Goal: Answer question/provide support: Share knowledge or assist other users

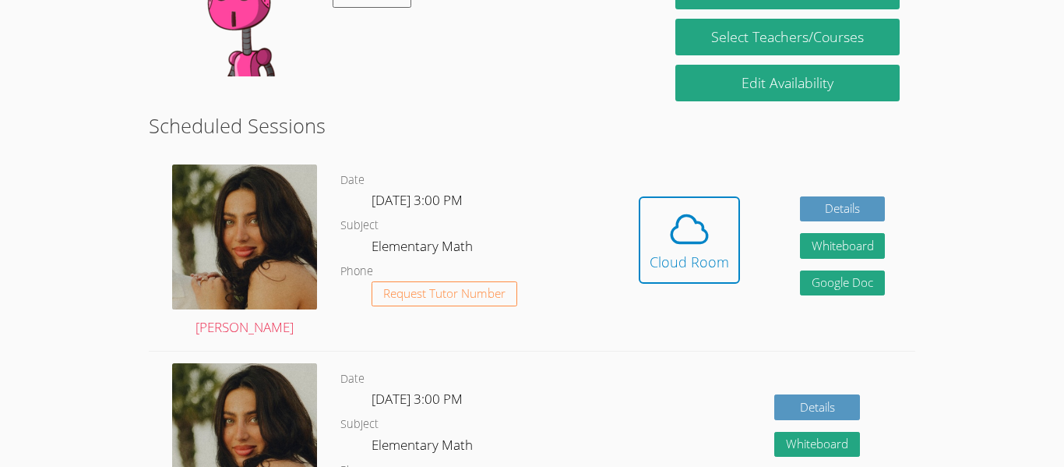
scroll to position [334, 0]
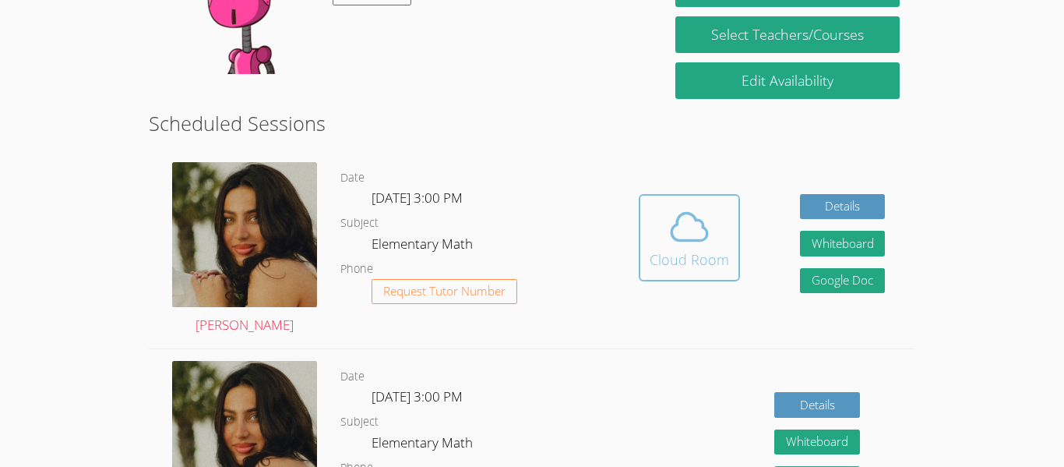
click at [688, 240] on icon at bounding box center [689, 226] width 36 height 27
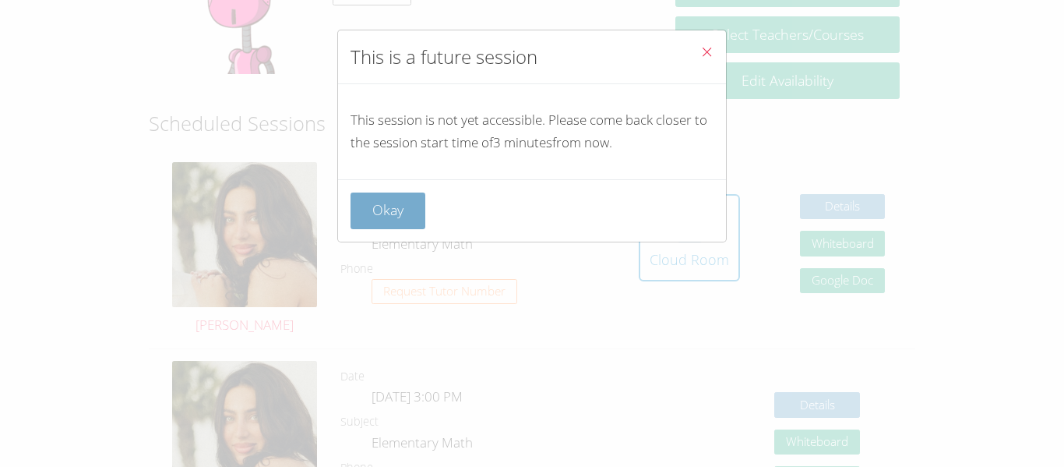
click at [401, 213] on button "Okay" at bounding box center [388, 210] width 75 height 37
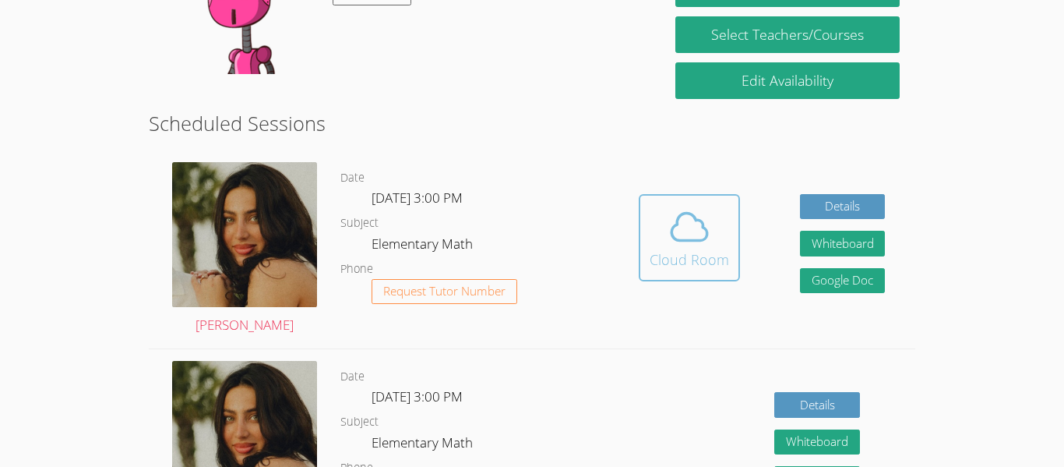
click at [661, 242] on span at bounding box center [689, 227] width 79 height 44
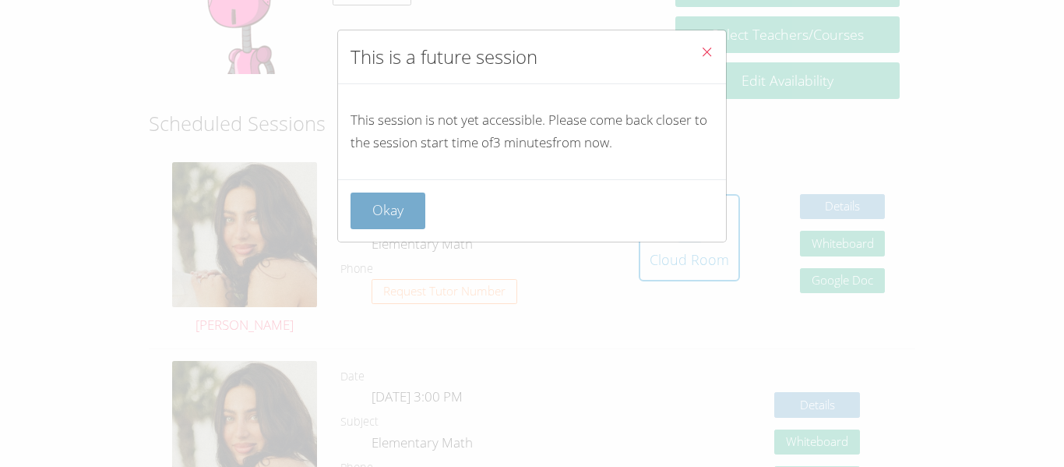
click at [366, 194] on button "Okay" at bounding box center [388, 210] width 75 height 37
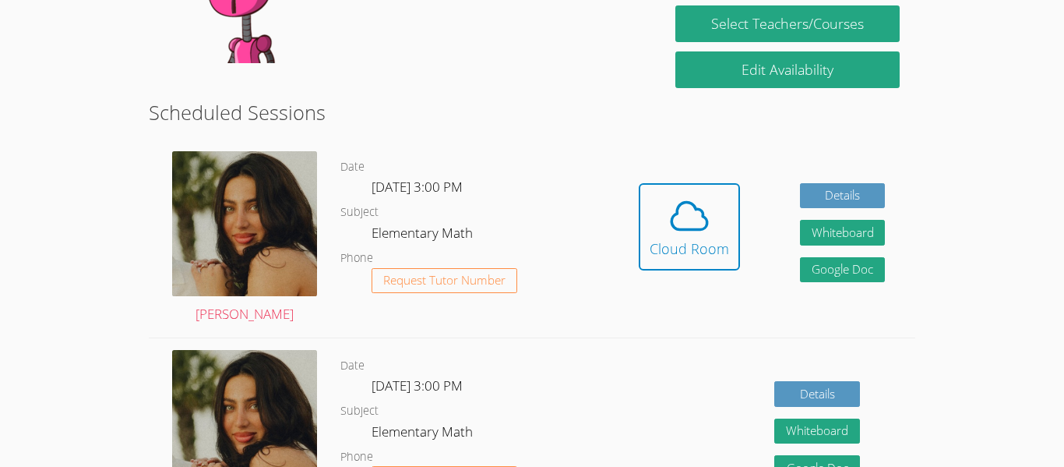
scroll to position [351, 0]
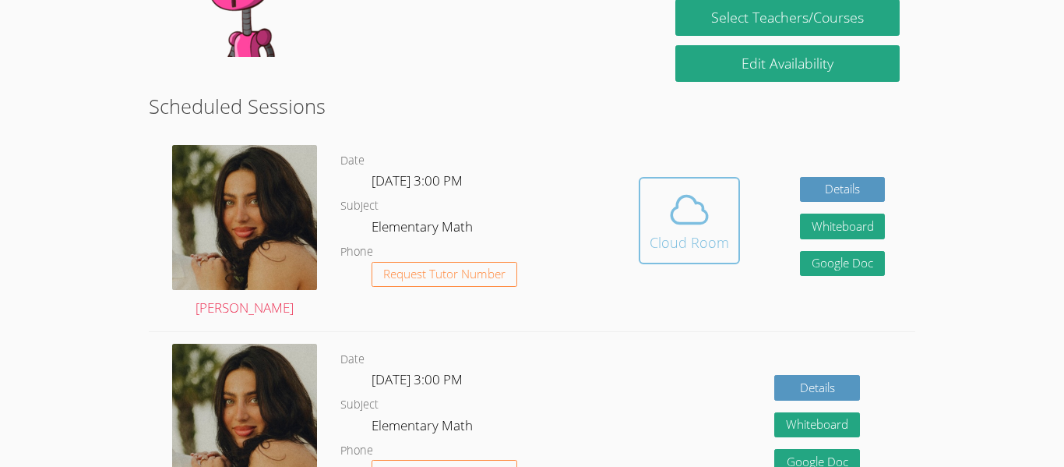
click at [699, 210] on icon at bounding box center [690, 210] width 44 height 44
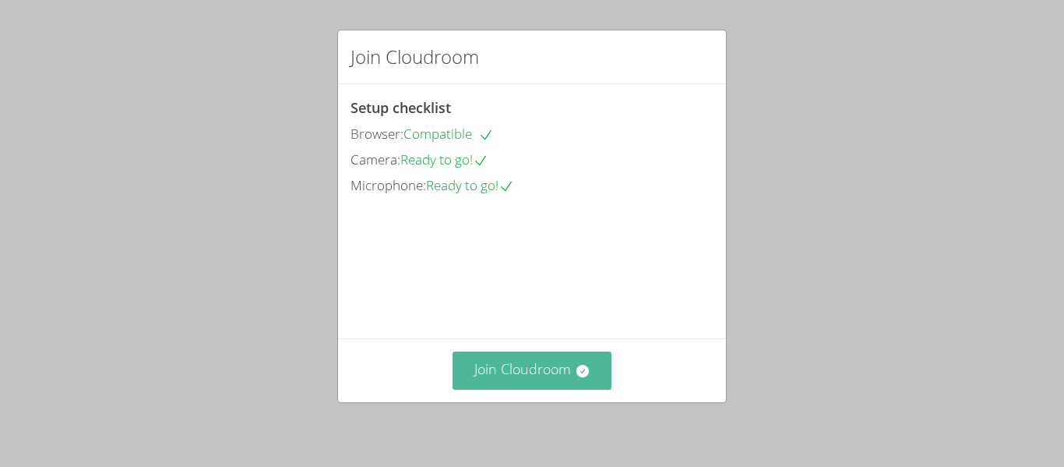
click at [519, 372] on button "Join Cloudroom" at bounding box center [533, 370] width 160 height 38
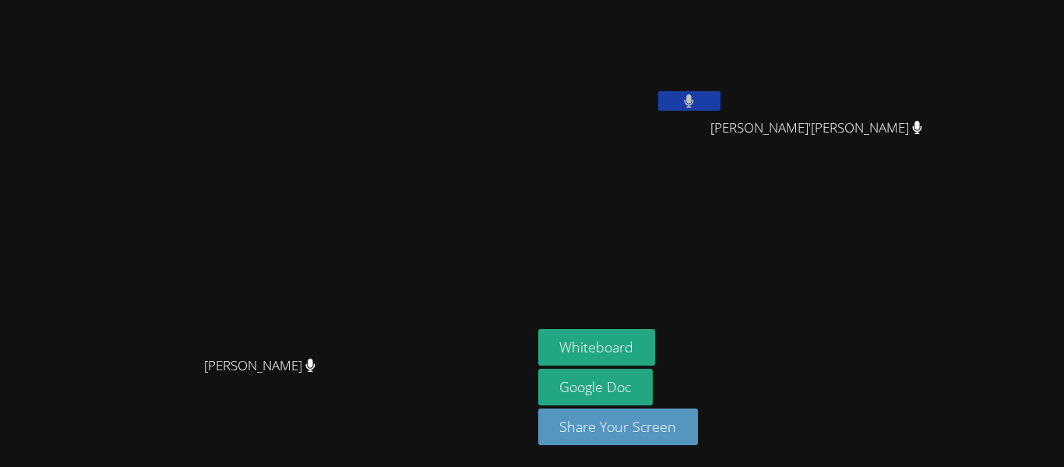
click at [694, 101] on icon at bounding box center [689, 100] width 9 height 13
click at [697, 101] on icon at bounding box center [689, 100] width 16 height 13
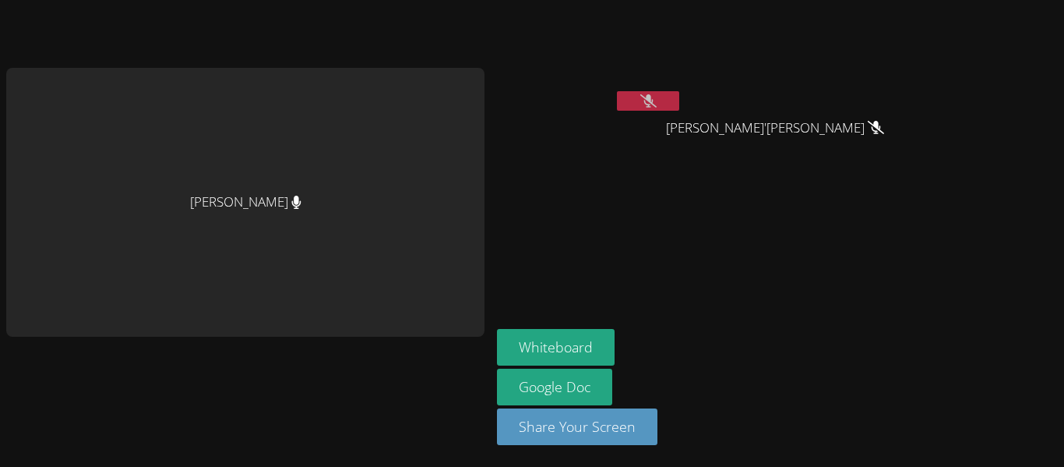
click at [647, 99] on icon at bounding box center [648, 100] width 16 height 13
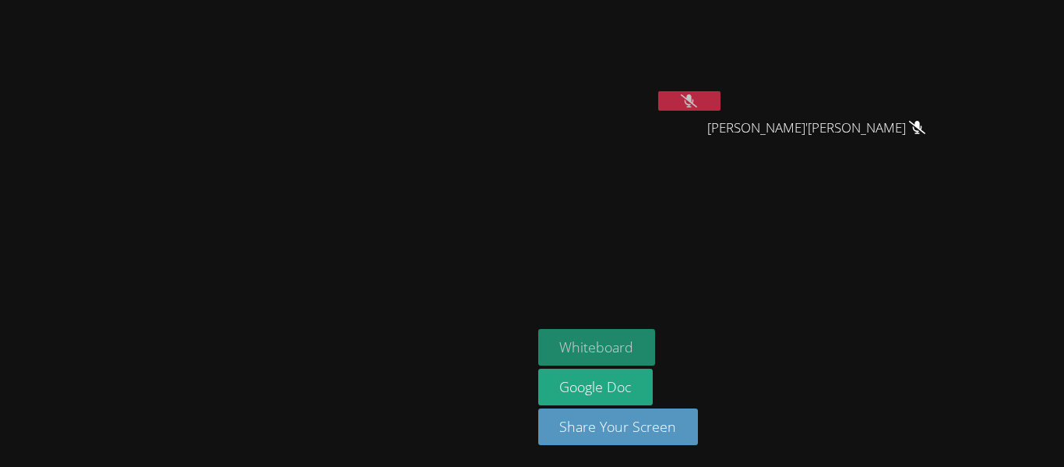
click at [656, 329] on button "Whiteboard" at bounding box center [597, 347] width 118 height 37
click at [697, 101] on icon at bounding box center [689, 100] width 16 height 13
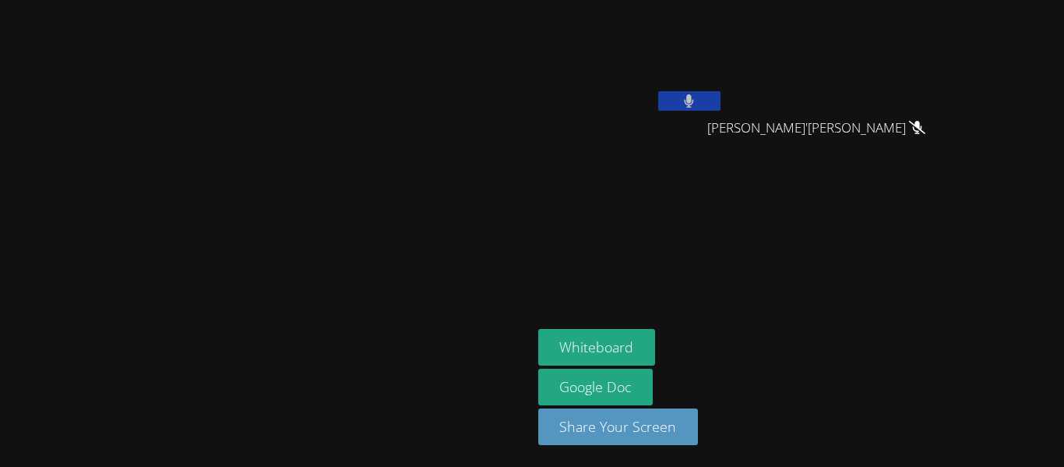
click at [694, 105] on icon at bounding box center [689, 100] width 10 height 13
click at [697, 105] on icon at bounding box center [689, 100] width 16 height 13
click at [697, 103] on icon at bounding box center [689, 100] width 16 height 13
click at [694, 105] on icon at bounding box center [689, 100] width 10 height 13
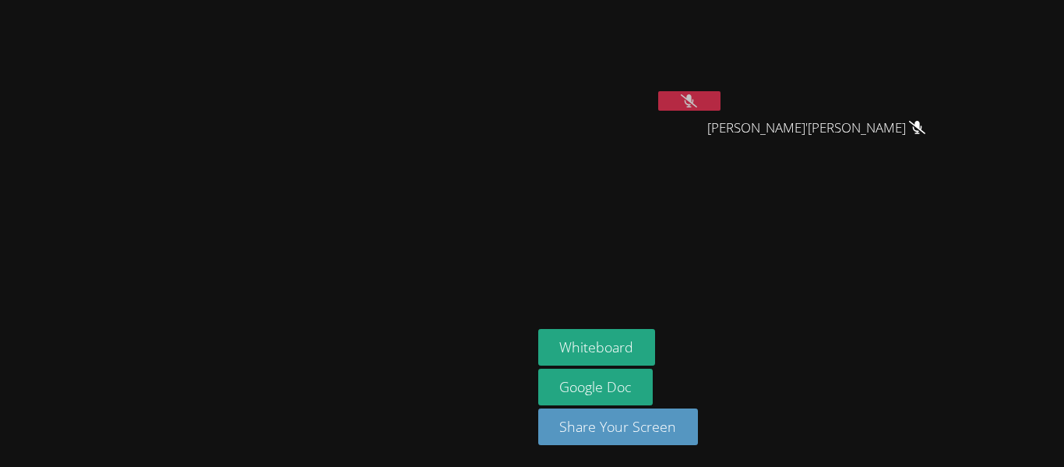
click at [721, 107] on button at bounding box center [689, 100] width 62 height 19
click at [721, 99] on button at bounding box center [689, 100] width 62 height 19
click at [697, 103] on icon at bounding box center [689, 100] width 16 height 13
click at [721, 97] on button at bounding box center [689, 100] width 62 height 19
click at [697, 97] on icon at bounding box center [689, 100] width 16 height 13
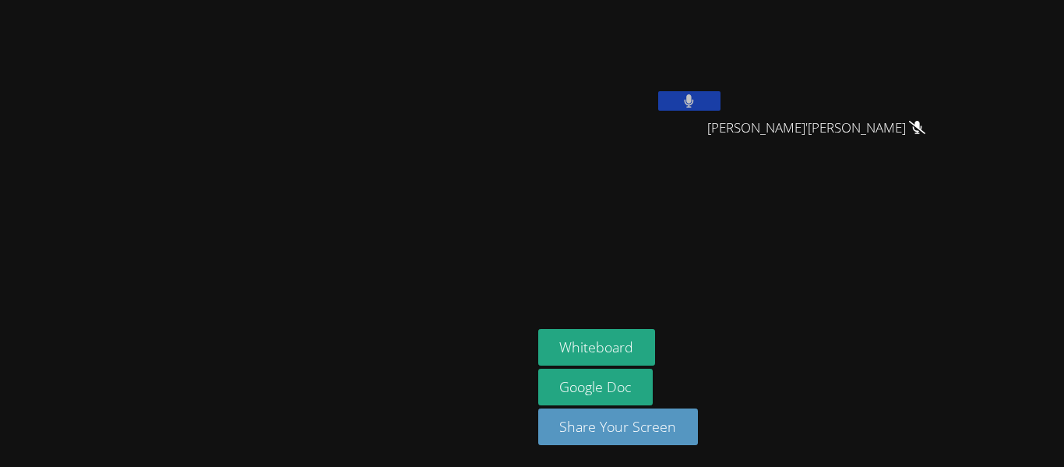
click at [694, 104] on icon at bounding box center [689, 100] width 9 height 13
click at [697, 97] on icon at bounding box center [689, 100] width 16 height 13
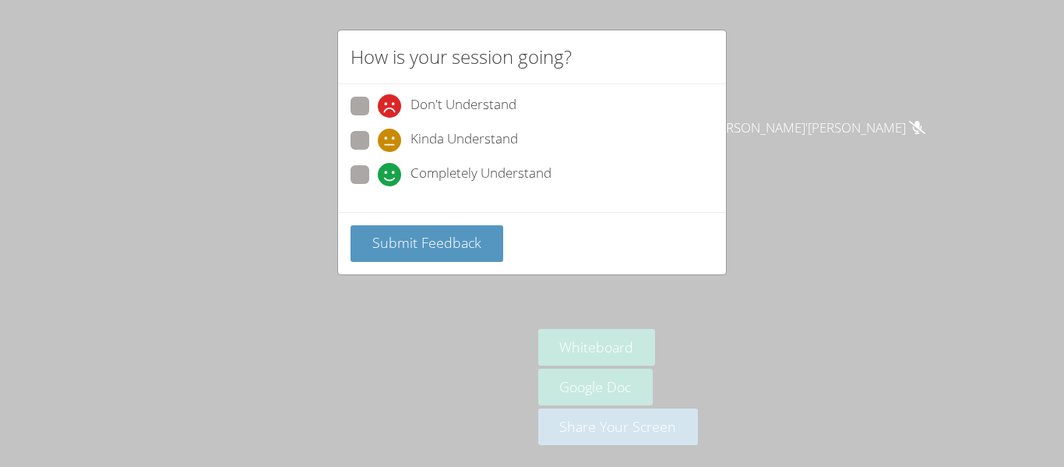
click at [378, 186] on span at bounding box center [378, 186] width 0 height 0
click at [378, 174] on input "Completely Understand" at bounding box center [384, 171] width 13 height 13
radio input "true"
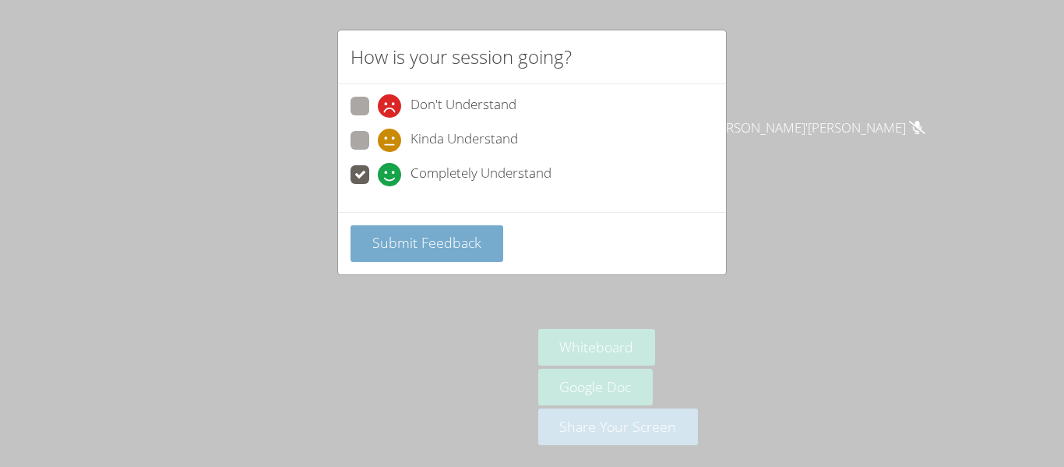
click at [384, 245] on span "Submit Feedback" at bounding box center [426, 242] width 109 height 19
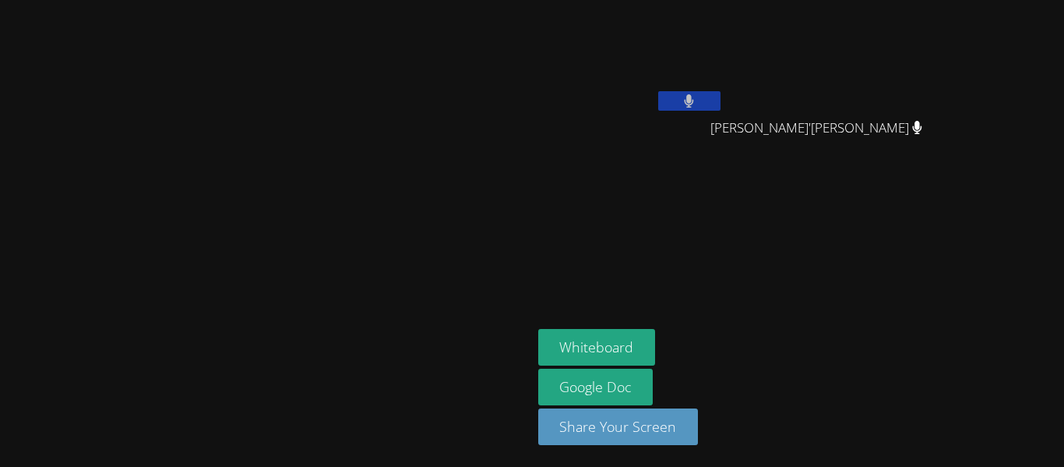
click at [694, 96] on icon at bounding box center [689, 100] width 9 height 13
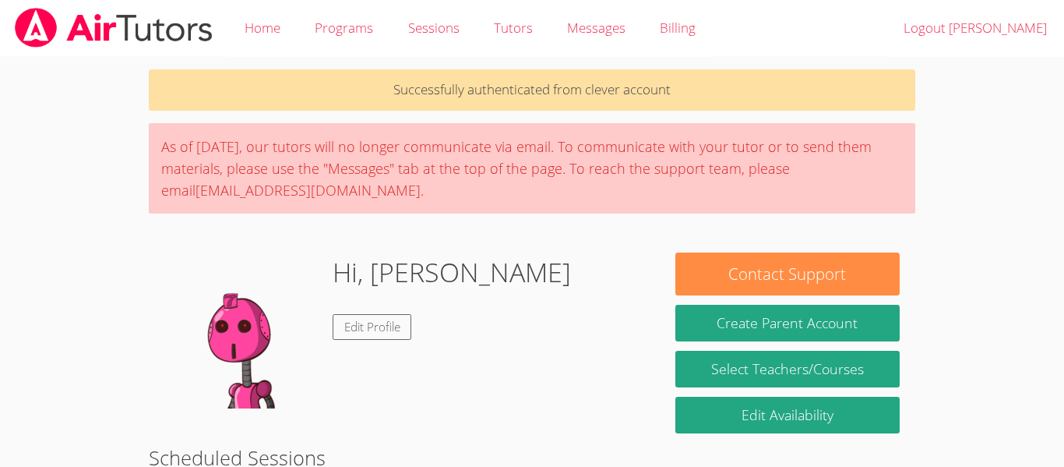
scroll to position [351, 0]
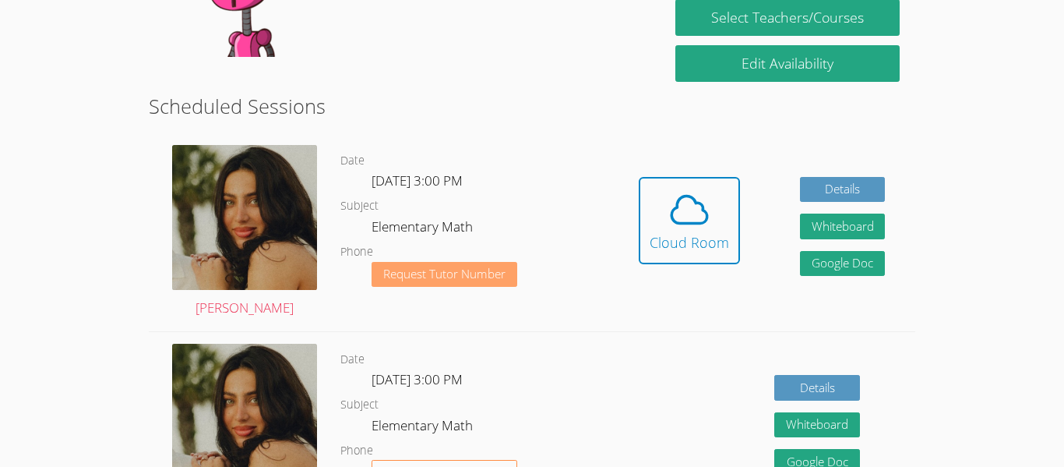
click at [467, 280] on span "Request Tutor Number" at bounding box center [444, 274] width 122 height 12
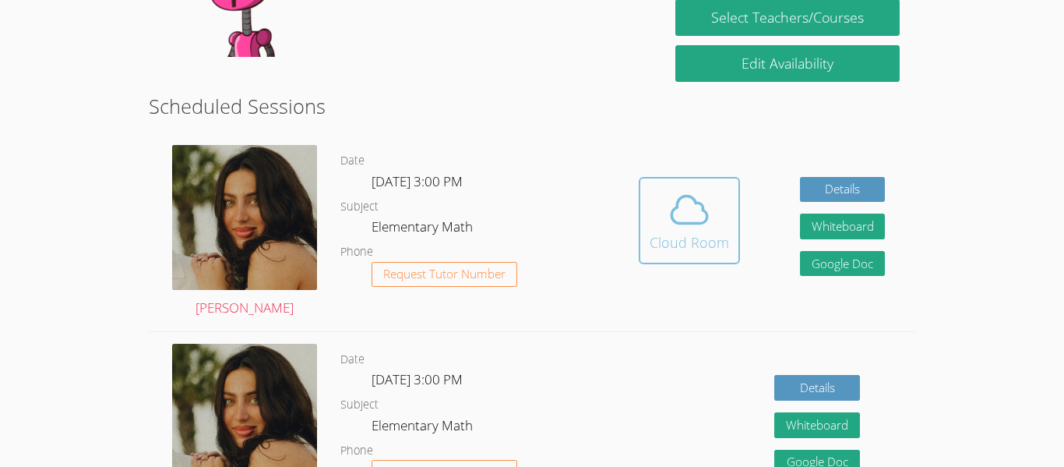
click at [719, 208] on span at bounding box center [689, 210] width 79 height 44
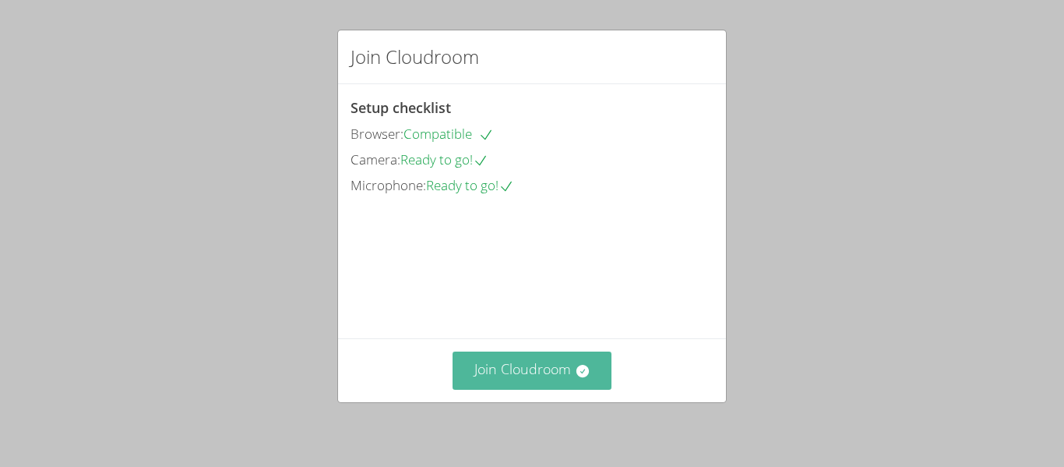
click at [541, 372] on button "Join Cloudroom" at bounding box center [533, 370] width 160 height 38
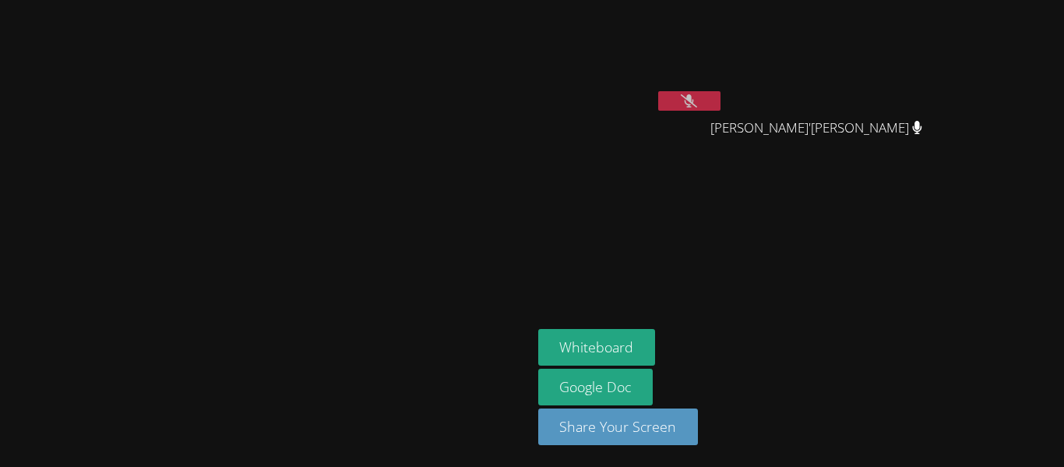
click at [724, 90] on video at bounding box center [630, 58] width 185 height 104
